Goal: Transaction & Acquisition: Register for event/course

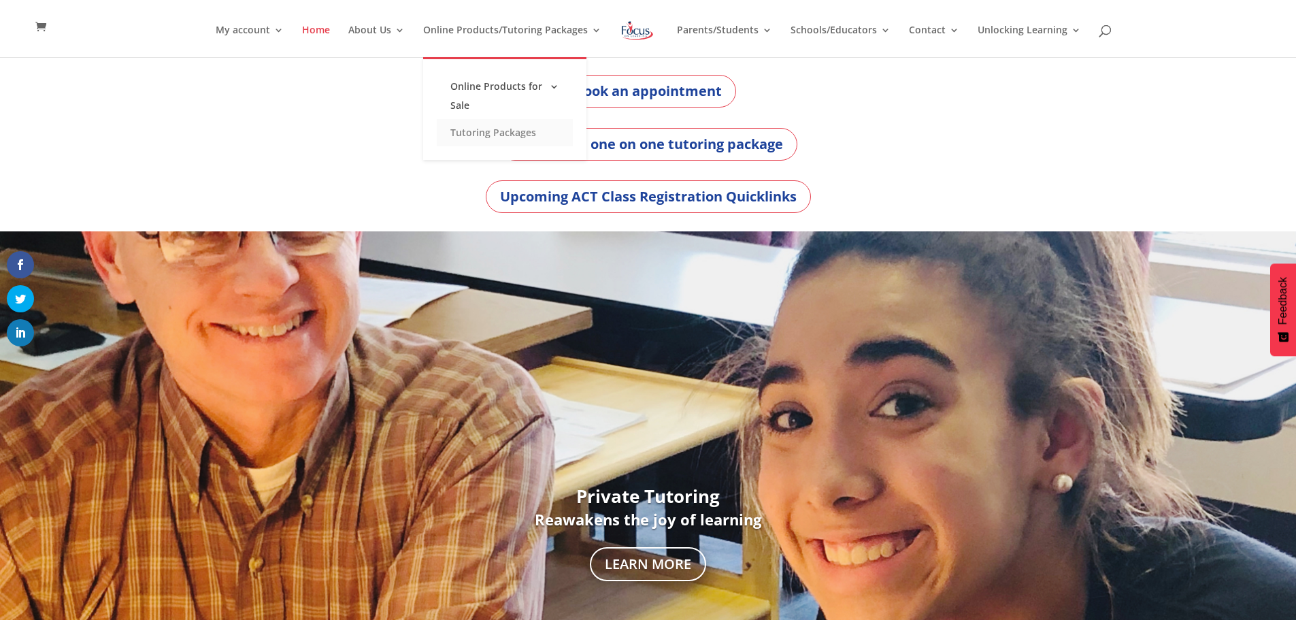
click at [505, 137] on link "Tutoring Packages" at bounding box center [505, 132] width 136 height 27
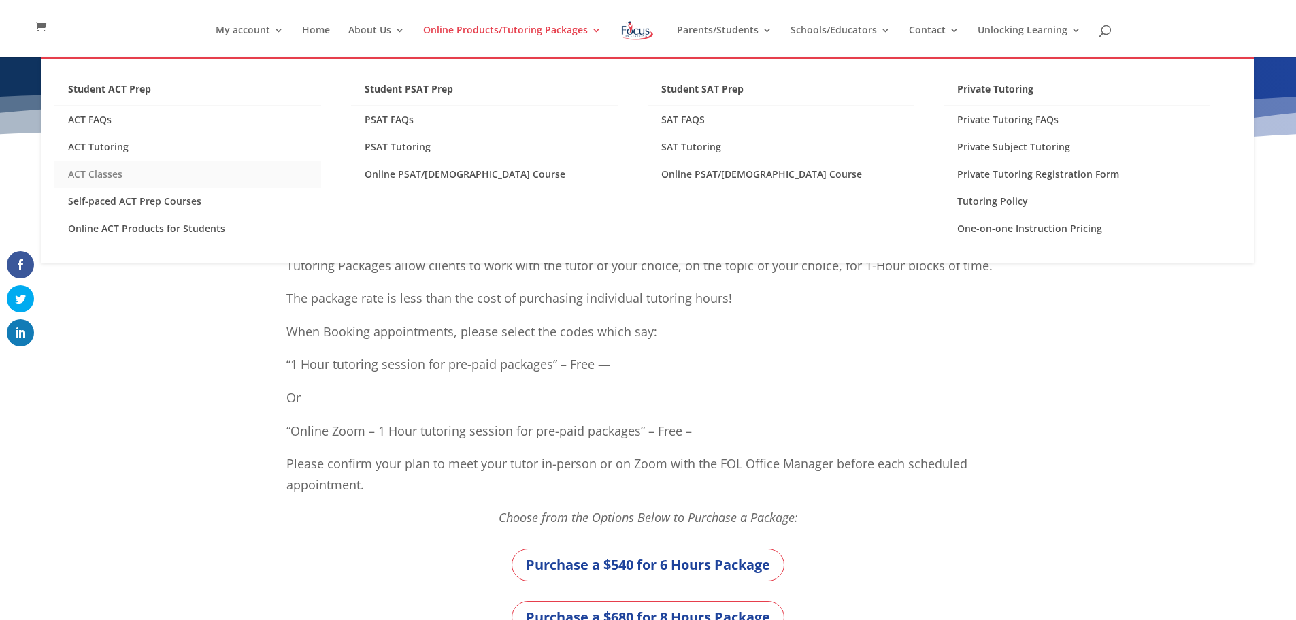
click at [114, 175] on link "ACT Classes" at bounding box center [187, 174] width 267 height 27
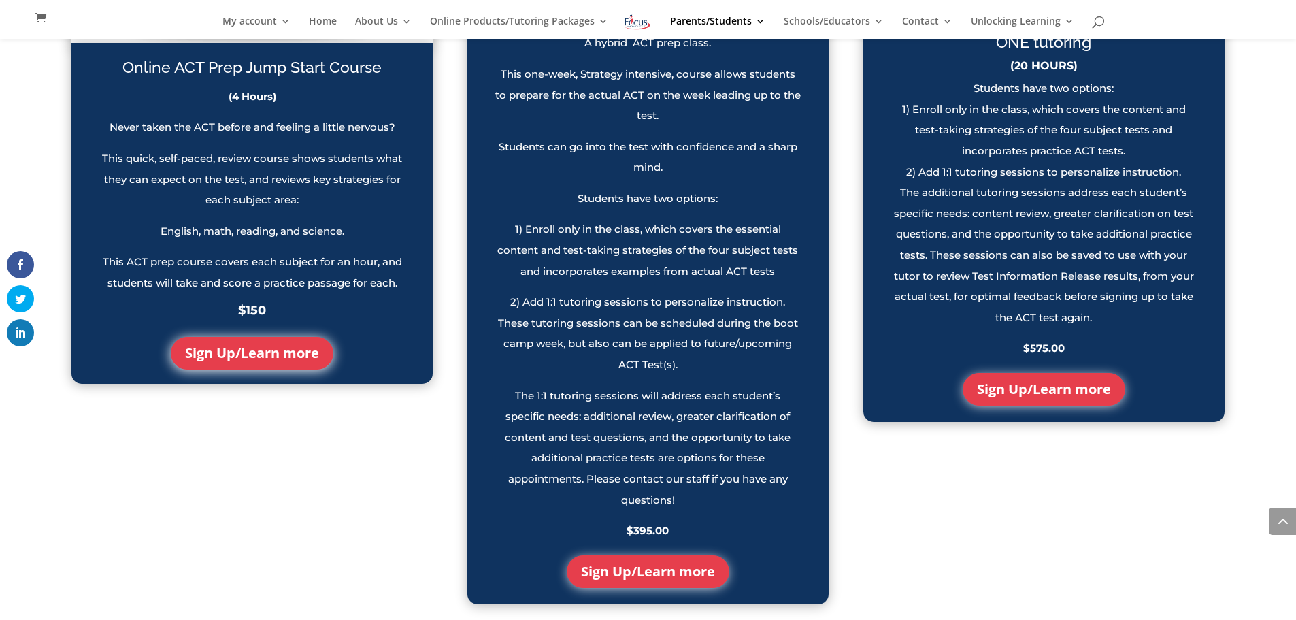
scroll to position [1306, 0]
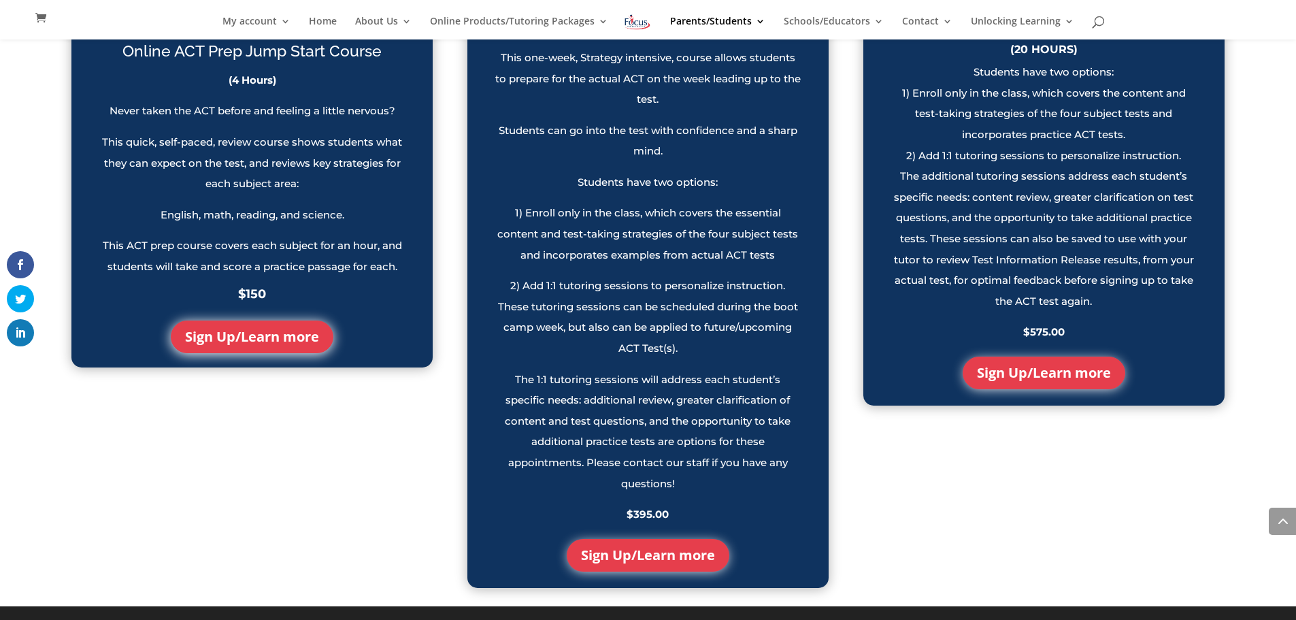
click at [666, 571] on link "Sign Up/Learn more" at bounding box center [648, 555] width 163 height 33
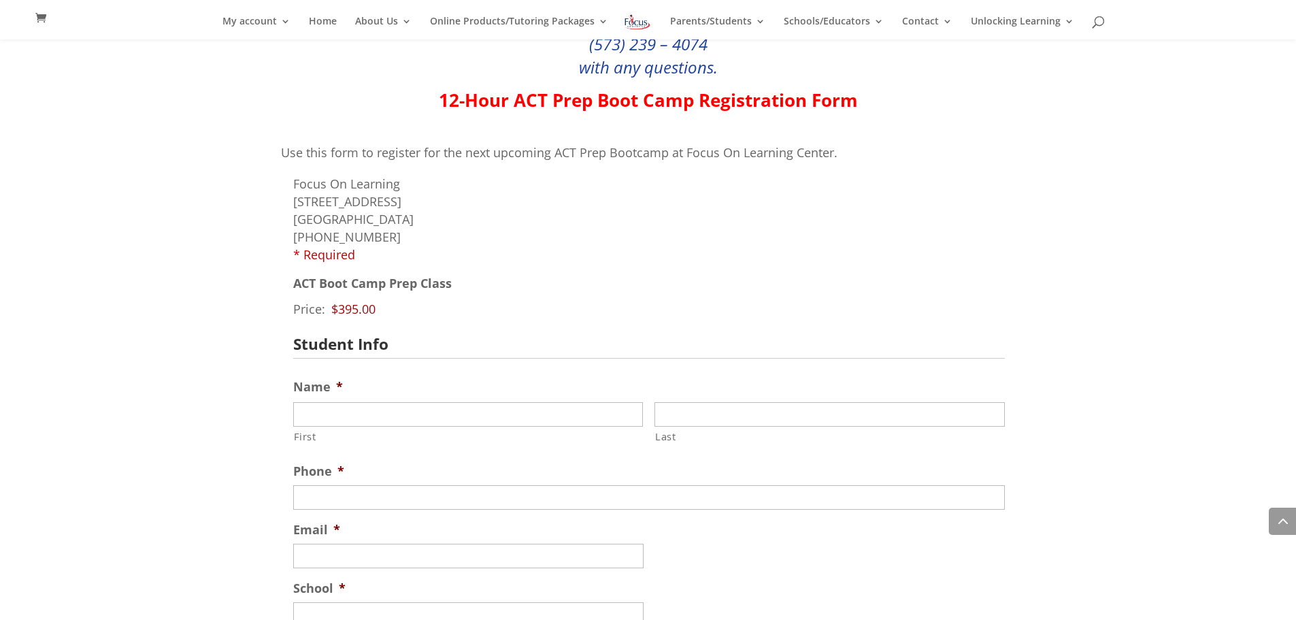
scroll to position [980, 0]
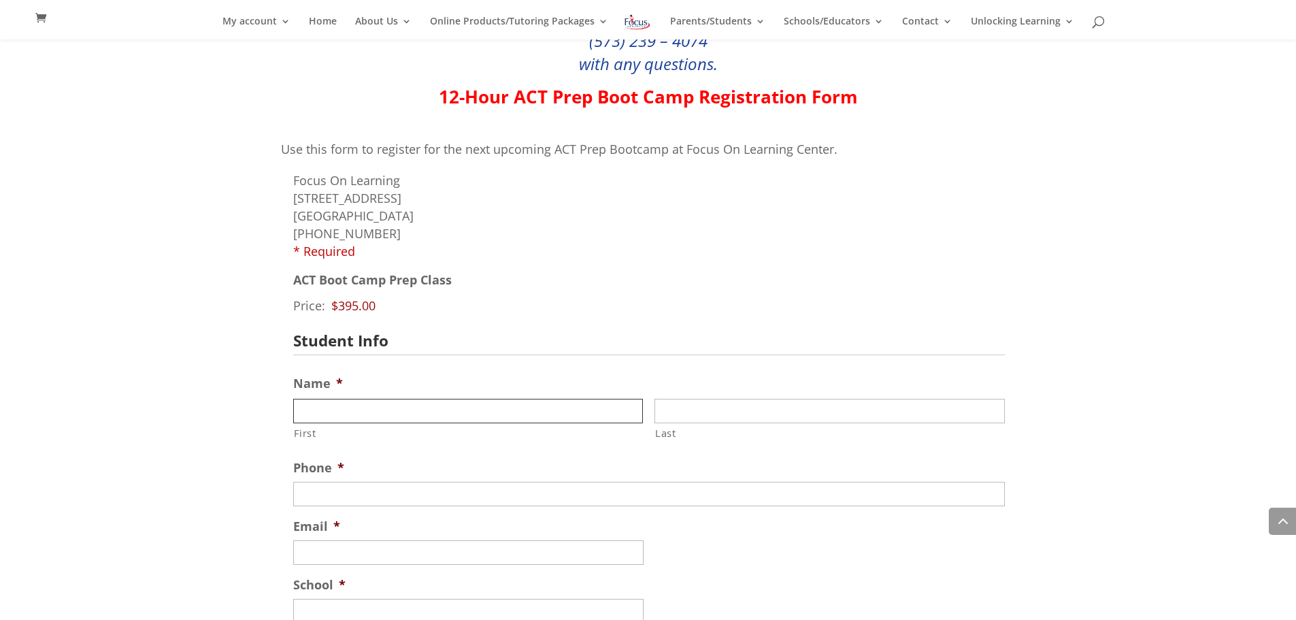
click at [573, 416] on input "First" at bounding box center [468, 411] width 350 height 24
type input "Evan"
click at [703, 416] on input "Last" at bounding box center [829, 411] width 350 height 24
type input "Thomas"
click at [648, 492] on input "(___) ___-____" at bounding box center [649, 494] width 712 height 24
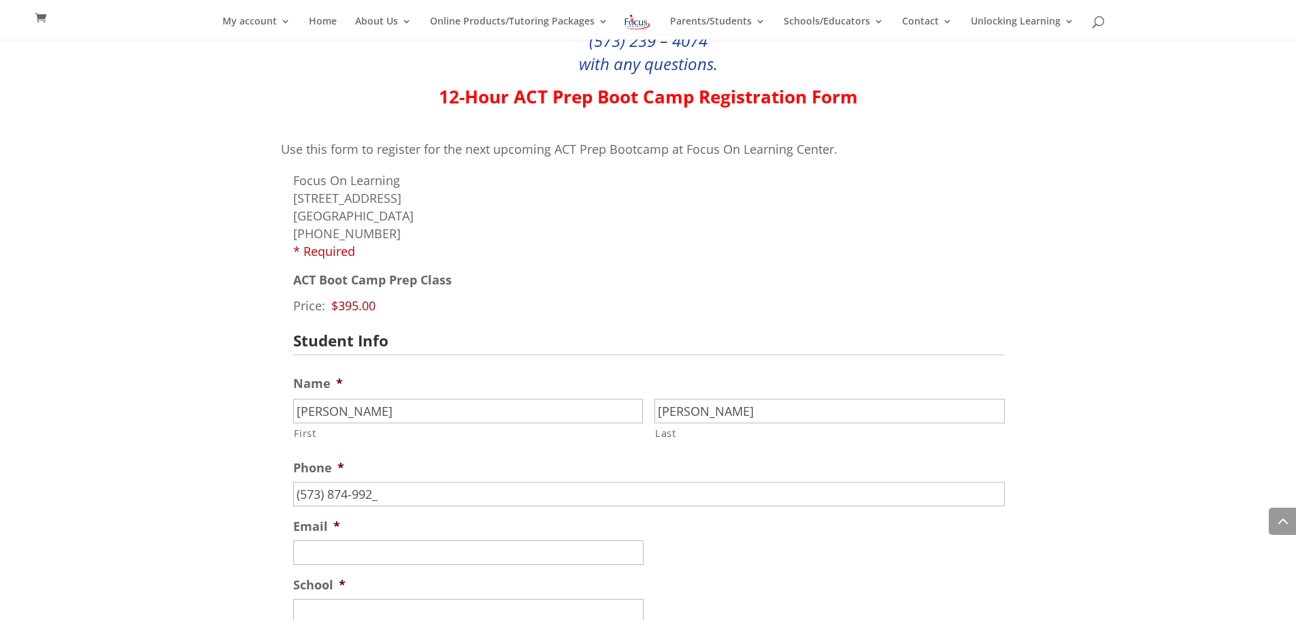
type input "(573) 874-9922"
click at [569, 549] on input "Email *" at bounding box center [468, 552] width 350 height 24
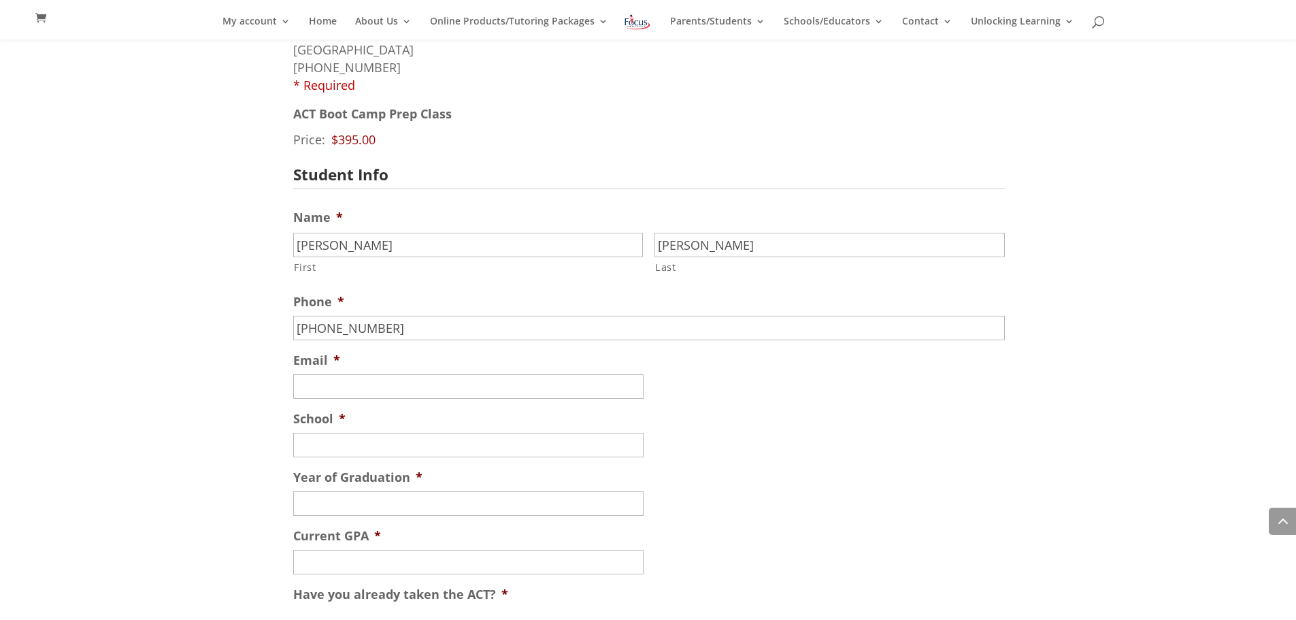
scroll to position [1143, 0]
drag, startPoint x: 445, startPoint y: 389, endPoint x: 271, endPoint y: 386, distance: 173.5
click at [269, 387] on div "Click the button below to sign up for your ACT Prep Class! We will send you an …" at bounding box center [648, 595] width 1296 height 1603
type input "j"
type input "et27thomas@gmail.com"
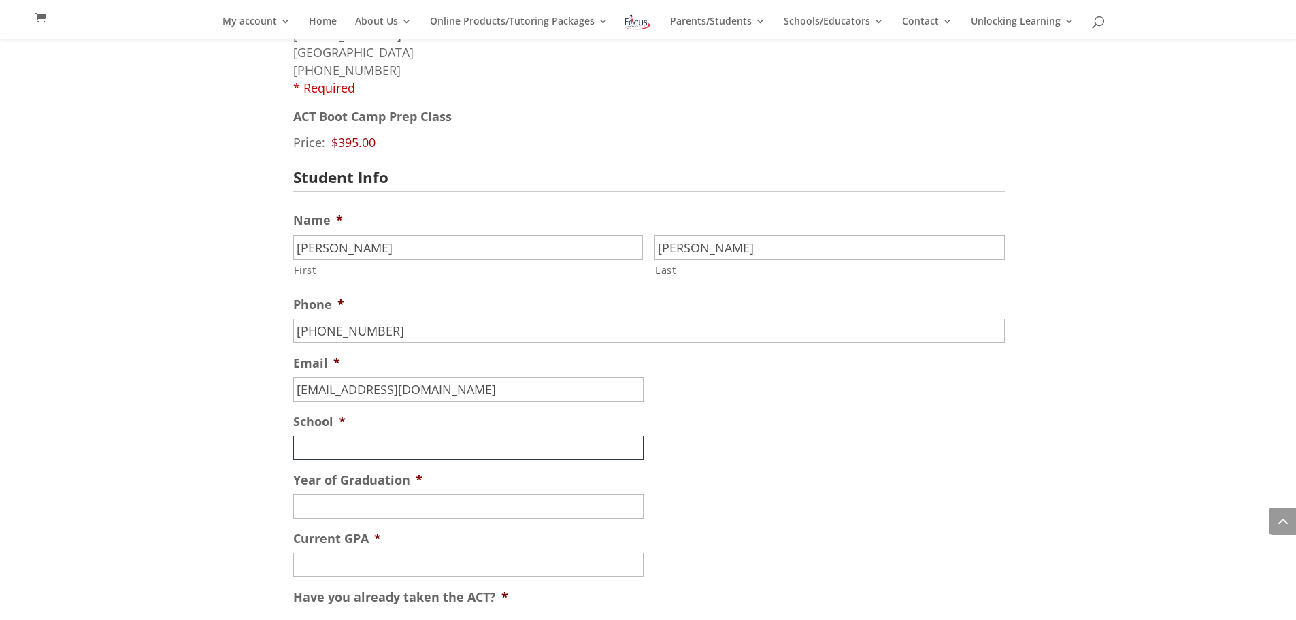
click at [367, 456] on input "School *" at bounding box center [468, 447] width 350 height 24
type input "RBHS"
click at [369, 508] on input "Year of Graduation *" at bounding box center [468, 506] width 350 height 24
type input "2027"
click at [342, 569] on input "Current GPA *" at bounding box center [468, 564] width 350 height 24
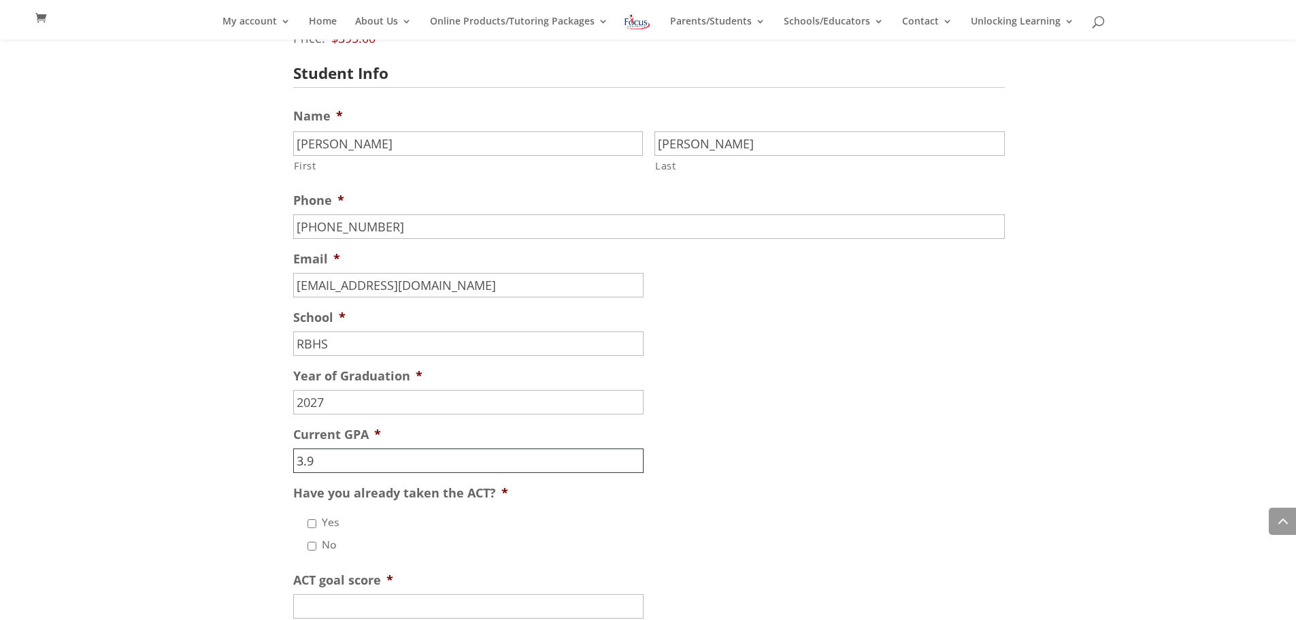
scroll to position [1252, 0]
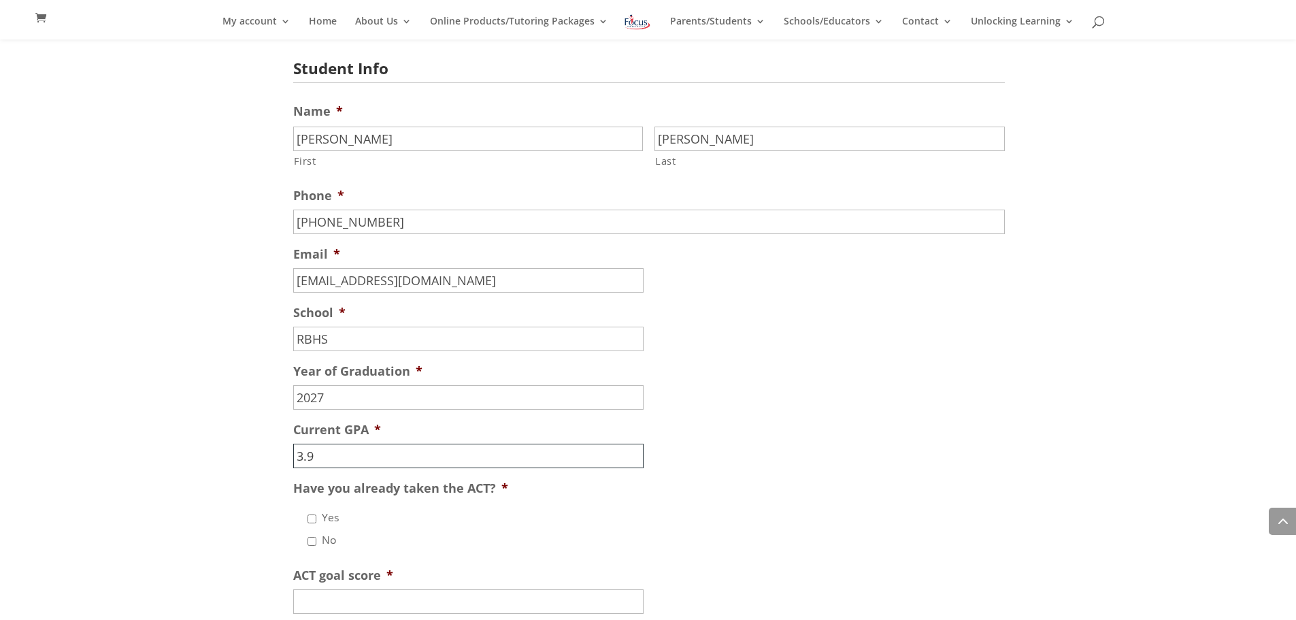
type input "3.9"
click at [311, 542] on input "No" at bounding box center [311, 541] width 9 height 9
checkbox input "true"
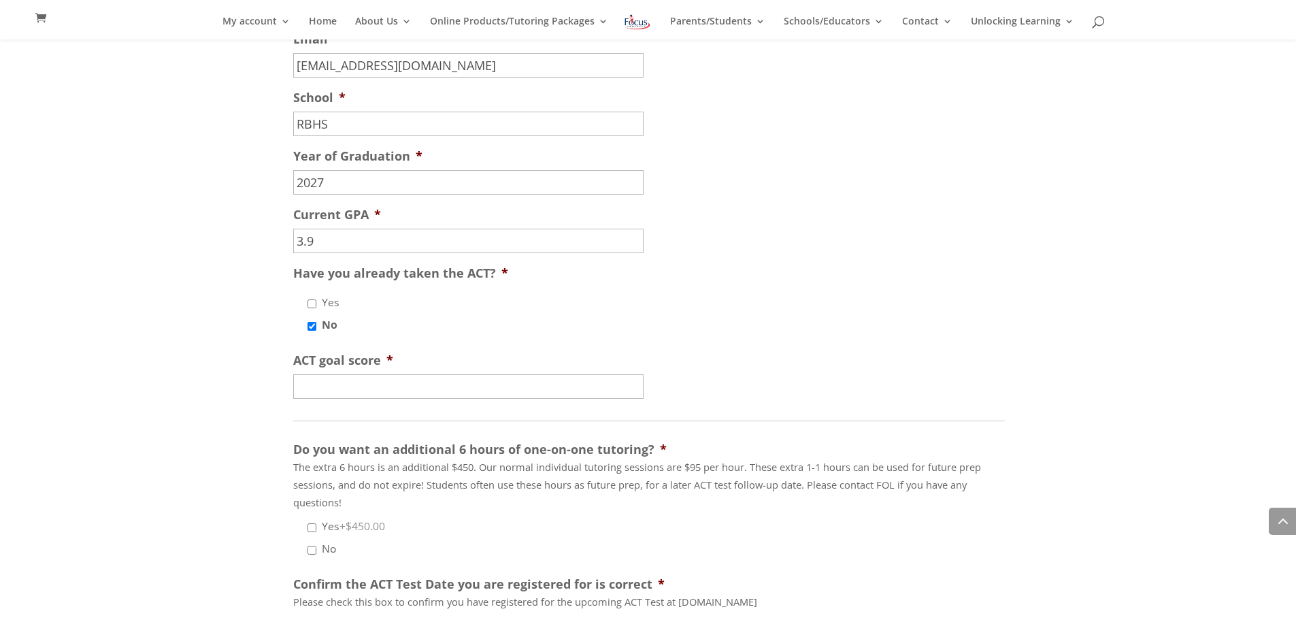
scroll to position [1469, 0]
click at [311, 549] on input "No" at bounding box center [311, 547] width 9 height 9
checkbox input "true"
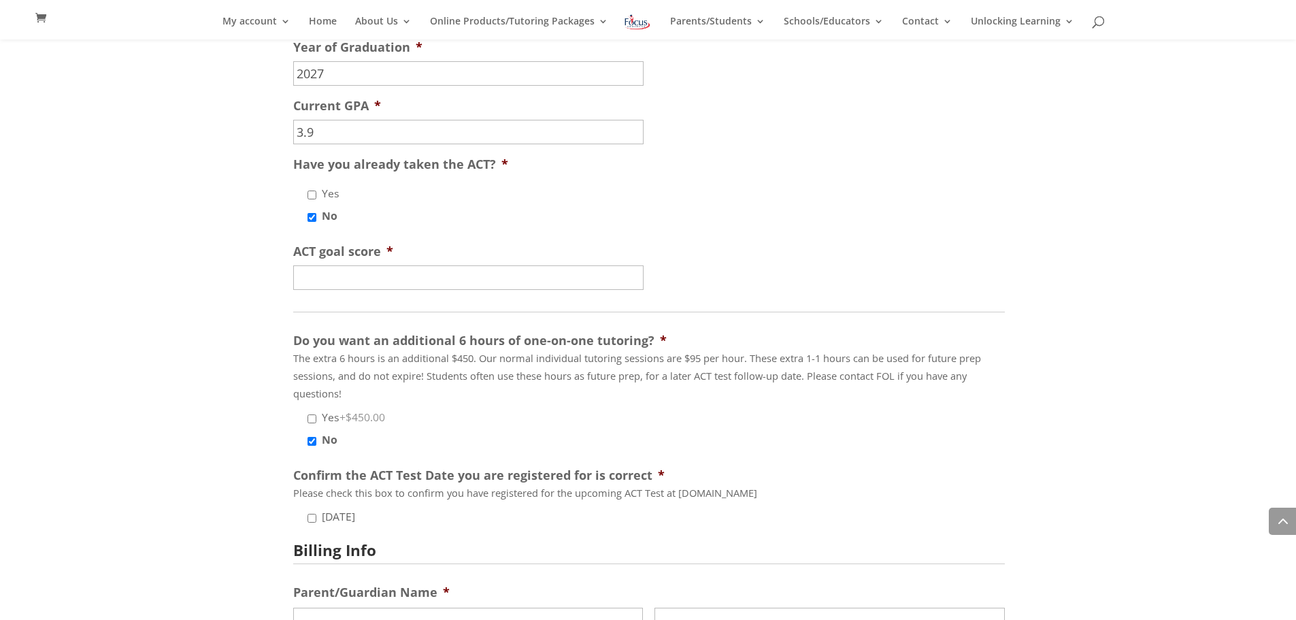
scroll to position [1578, 0]
click at [312, 518] on input "September 2025" at bounding box center [311, 515] width 9 height 9
checkbox input "true"
click at [355, 272] on input "ACT goal score *" at bounding box center [468, 275] width 350 height 24
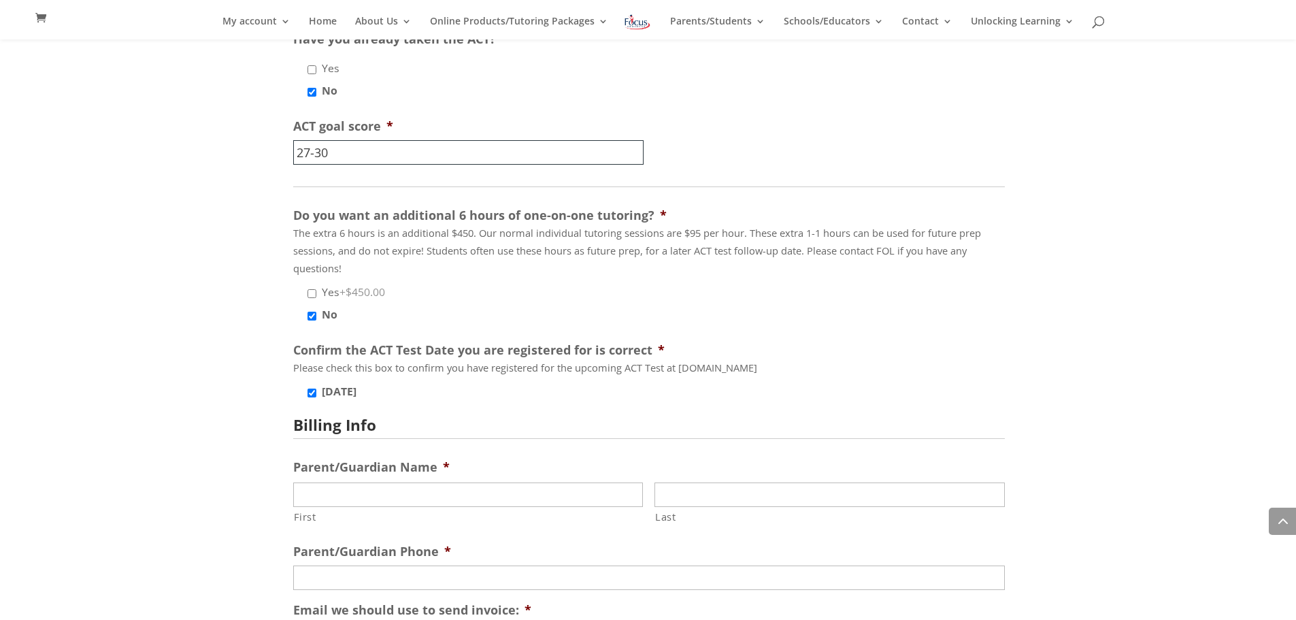
scroll to position [1742, 0]
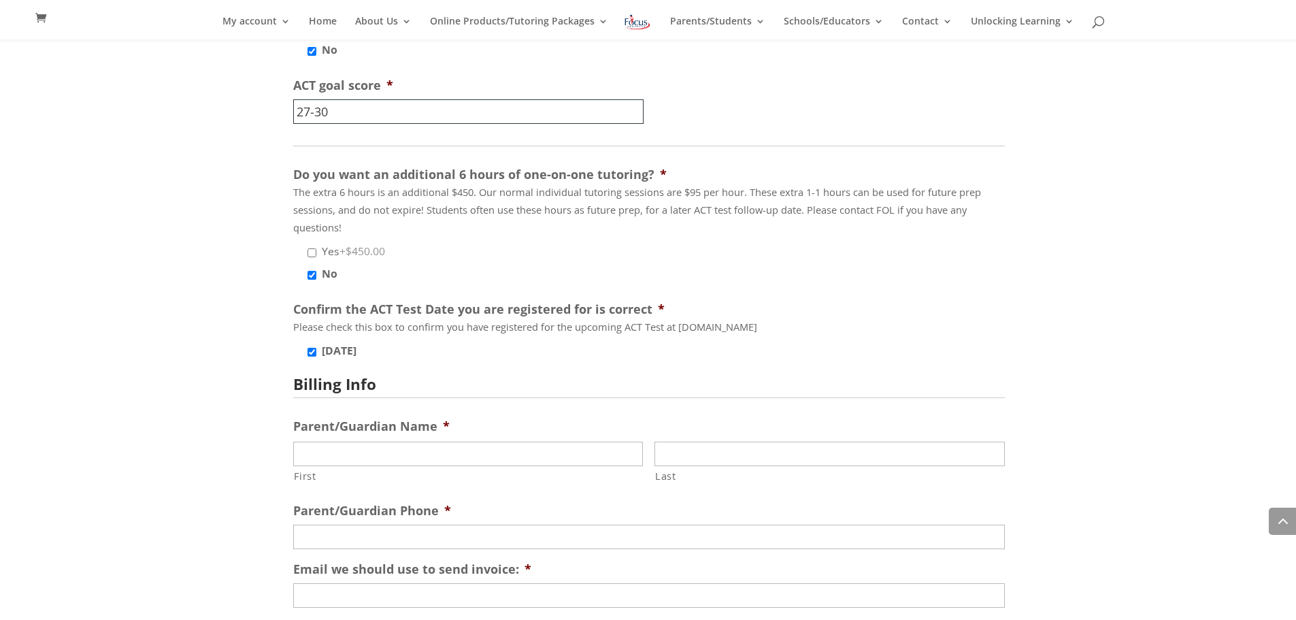
type input "27-30"
click at [420, 448] on input "First" at bounding box center [468, 454] width 350 height 24
type input "Jodi"
click at [697, 456] on input "Last" at bounding box center [829, 454] width 350 height 24
type input "Thomas"
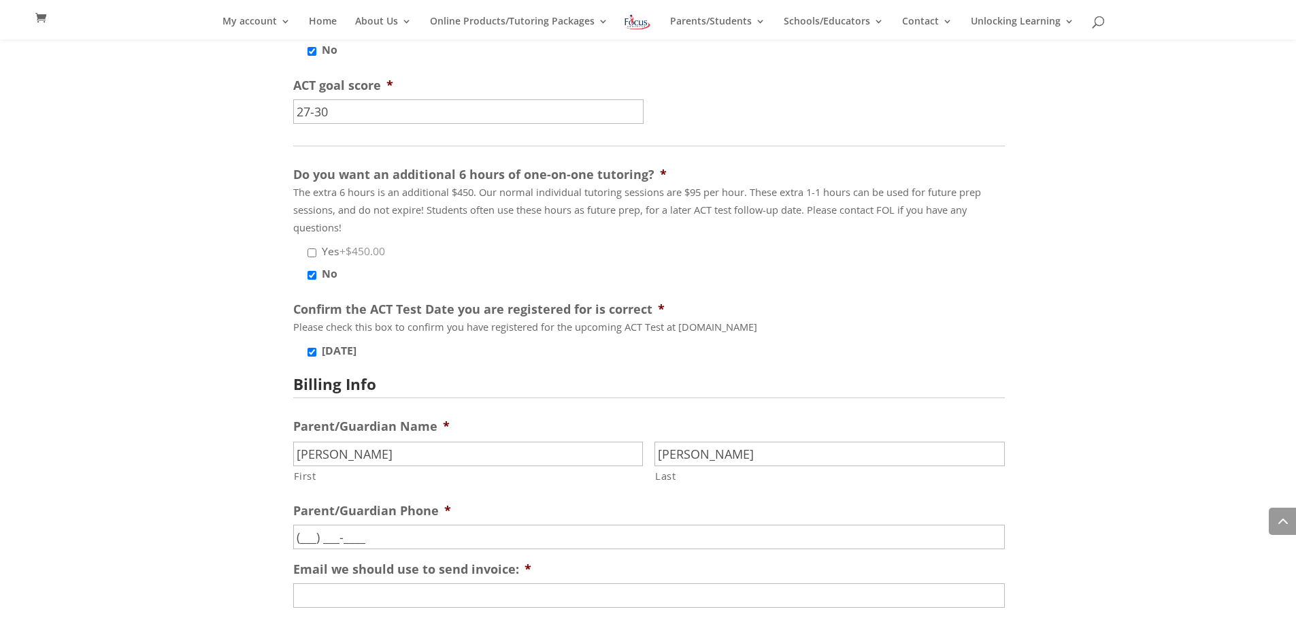
click at [548, 542] on input "(___) ___-____" at bounding box center [649, 537] width 712 height 24
type input "(573) 424-0727"
click at [475, 597] on input "Email we should use to send invoice: *" at bounding box center [649, 595] width 712 height 24
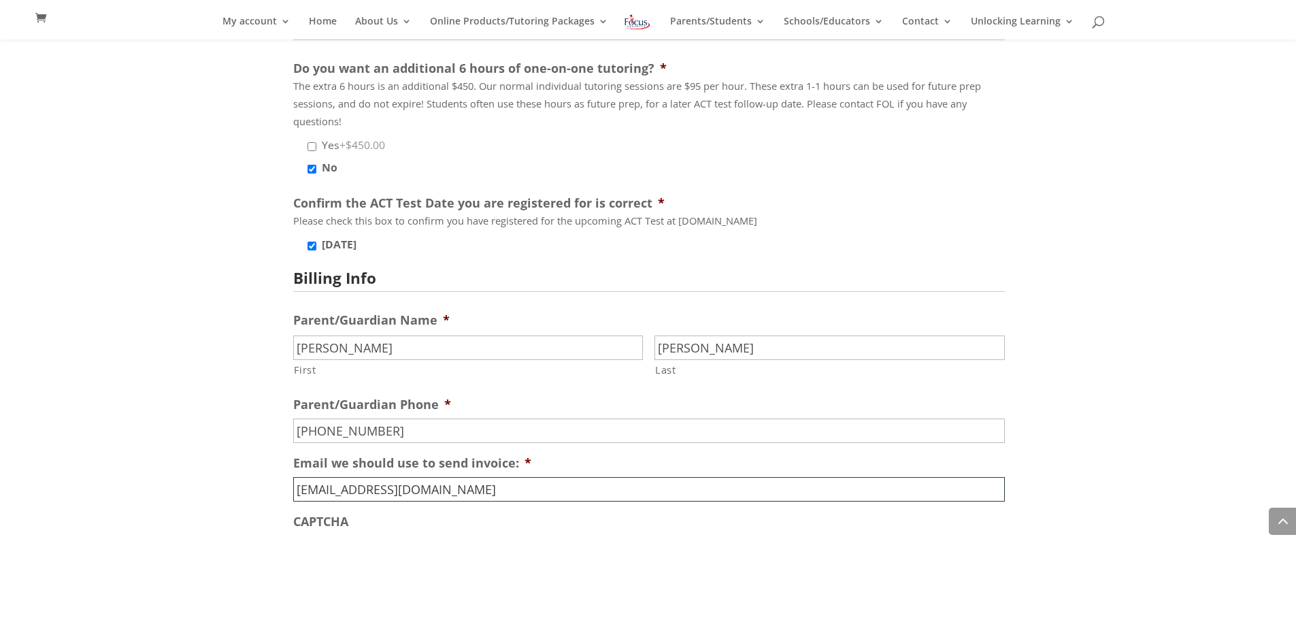
scroll to position [1850, 0]
type input "jlthomas15@hotmail.com"
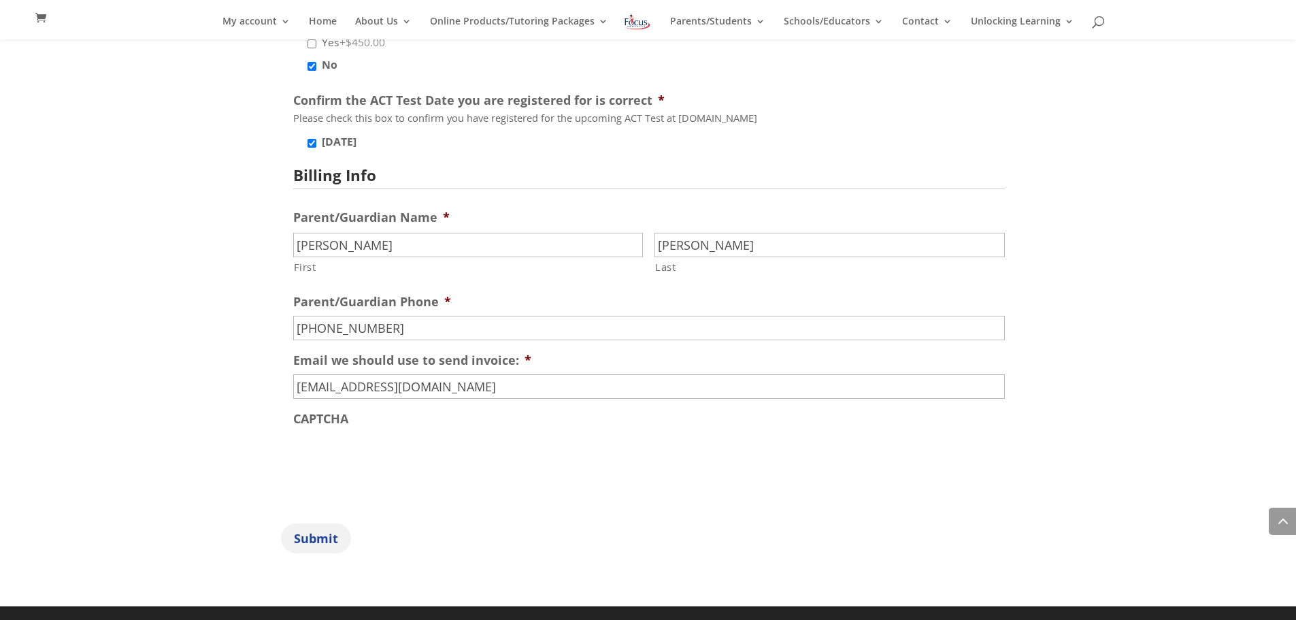
click at [324, 533] on input "Submit" at bounding box center [316, 537] width 70 height 29
